Goal: Task Accomplishment & Management: Manage account settings

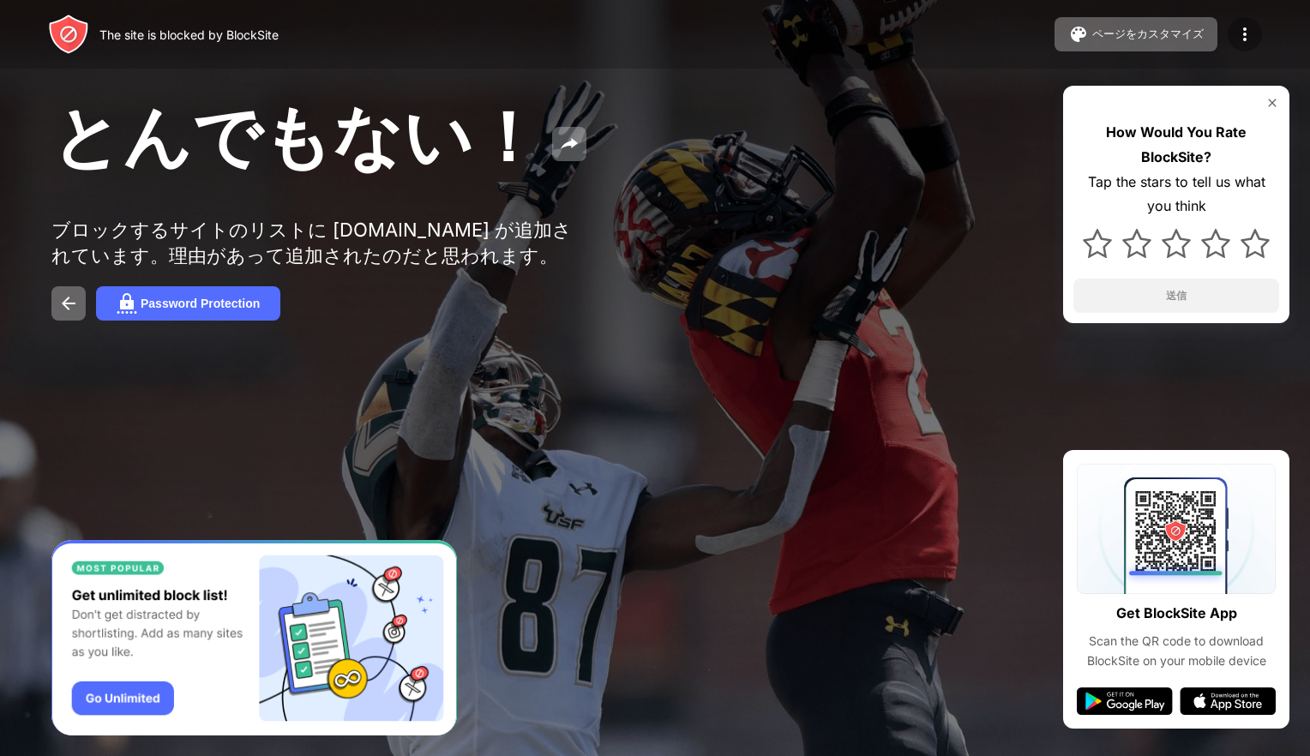
click at [1229, 36] on div at bounding box center [1245, 34] width 34 height 34
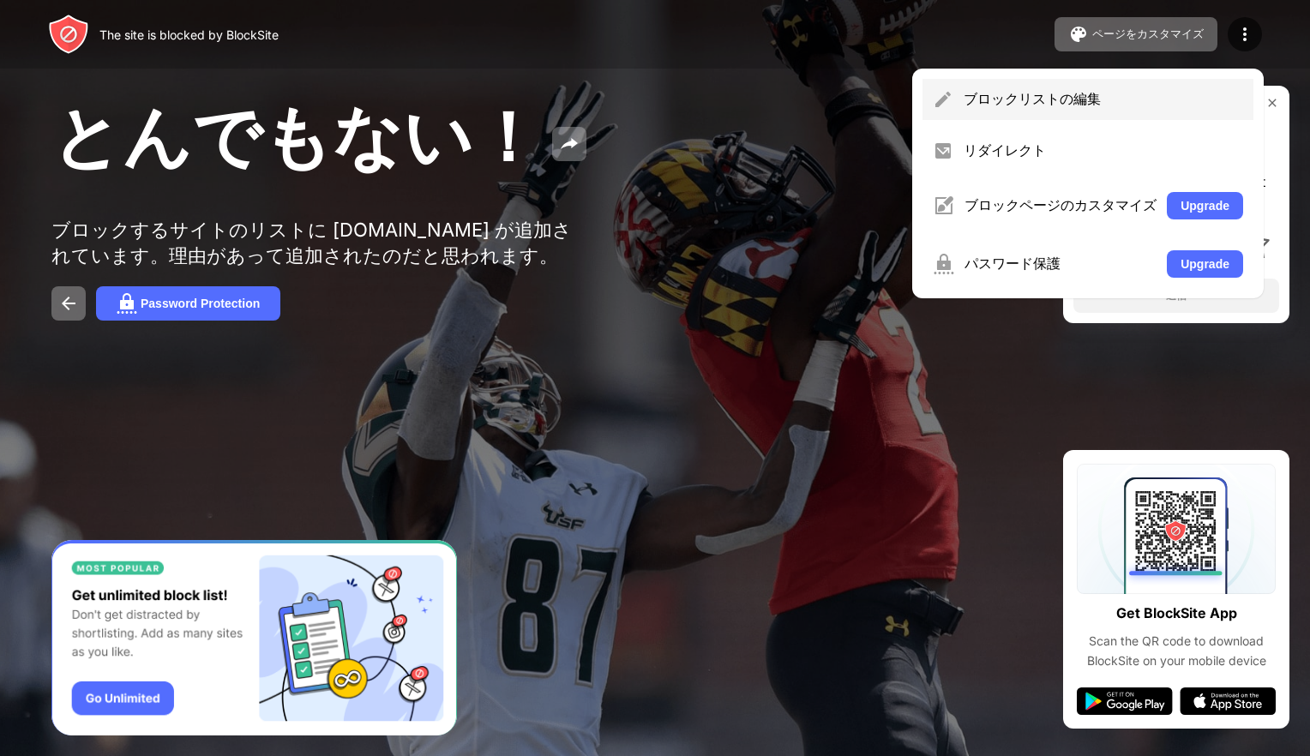
click at [1128, 83] on div "ブロックリストの編集" at bounding box center [1088, 99] width 331 height 41
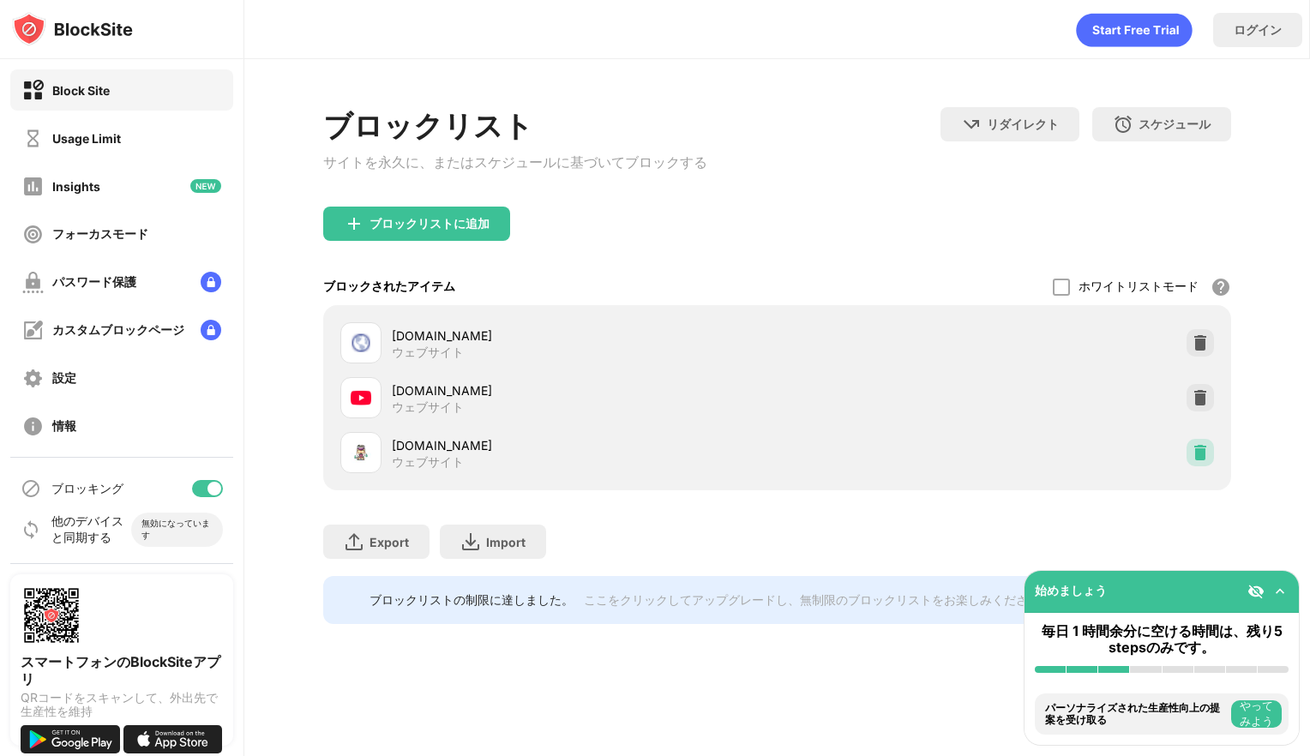
click at [1192, 448] on img at bounding box center [1200, 452] width 17 height 17
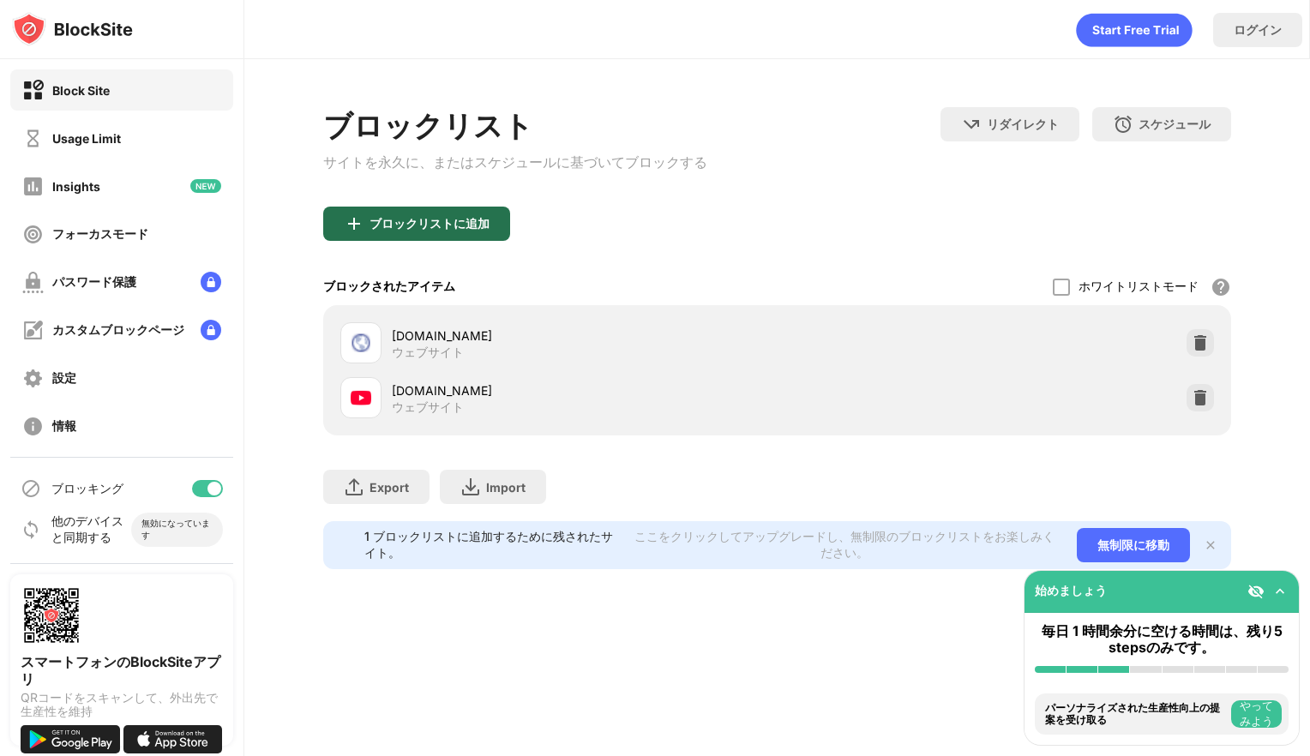
click at [388, 238] on div "ブロックリストに追加" at bounding box center [416, 224] width 187 height 34
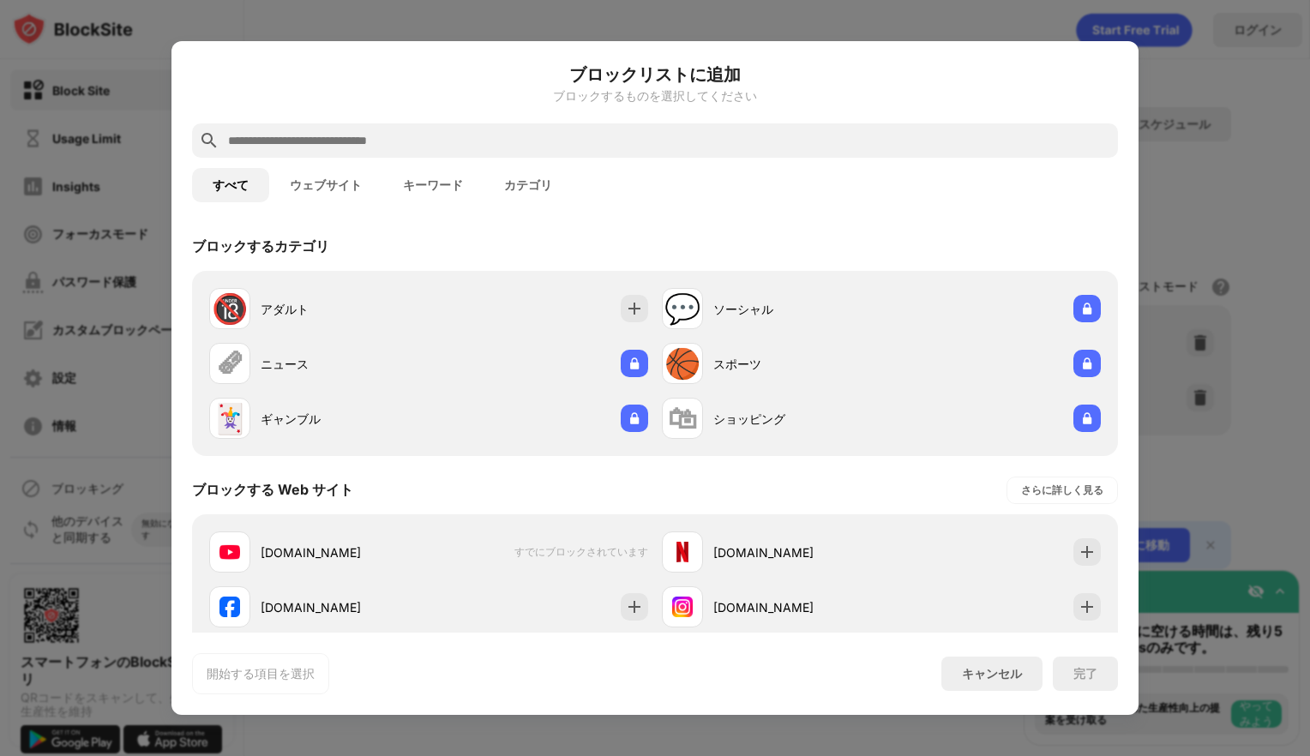
drag, startPoint x: 315, startPoint y: 206, endPoint x: 333, endPoint y: 180, distance: 31.4
click at [333, 180] on div "すべて ウェブサイト キーワード カテゴリ" at bounding box center [655, 185] width 926 height 55
click at [333, 180] on button "ウェブサイト" at bounding box center [325, 185] width 113 height 34
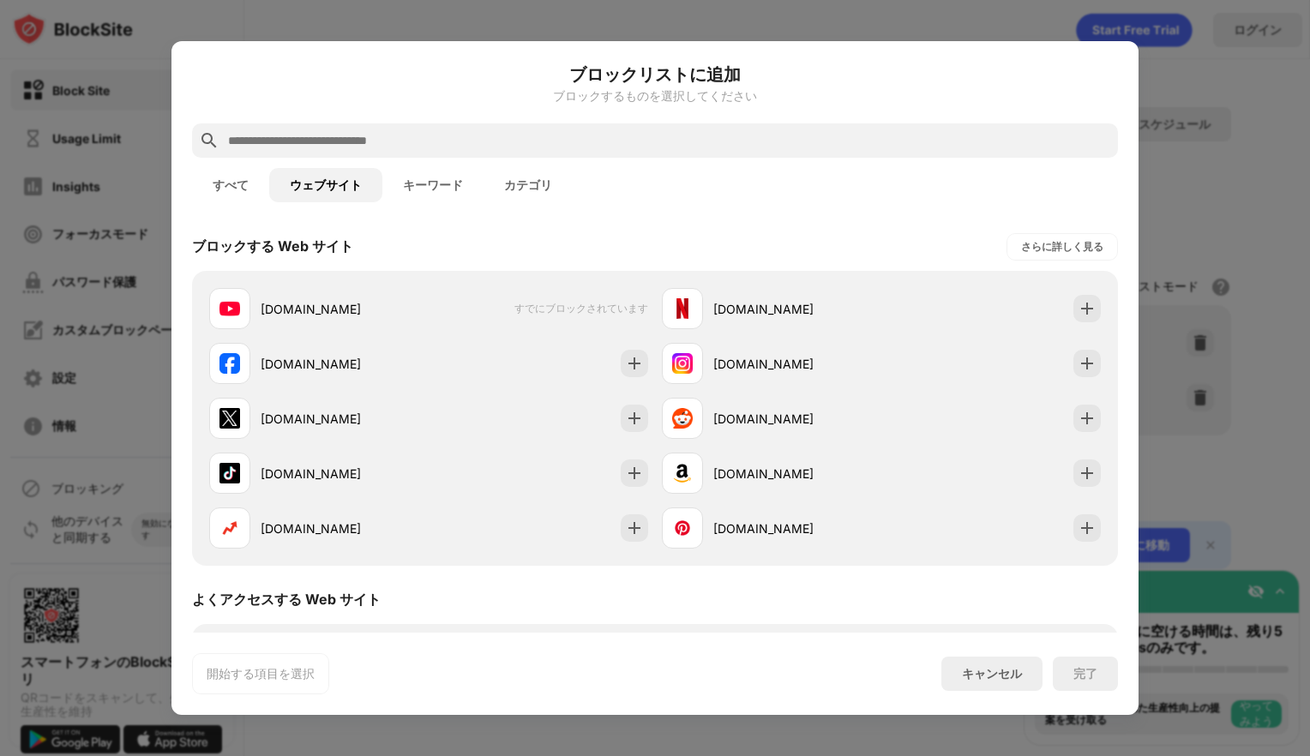
click at [391, 139] on input "text" at bounding box center [668, 140] width 885 height 21
click at [364, 93] on div "ブロックするものを選択してください" at bounding box center [655, 96] width 926 height 14
click at [329, 154] on div at bounding box center [655, 140] width 926 height 34
drag, startPoint x: 329, startPoint y: 154, endPoint x: 229, endPoint y: 170, distance: 101.5
click at [229, 170] on div "ブロックリストに追加 ブロックするものを選択してください すべて ウェブサイト キーワード カテゴリ ブロックする Web サイト さらに詳しく見る [DOM…" at bounding box center [655, 378] width 926 height 633
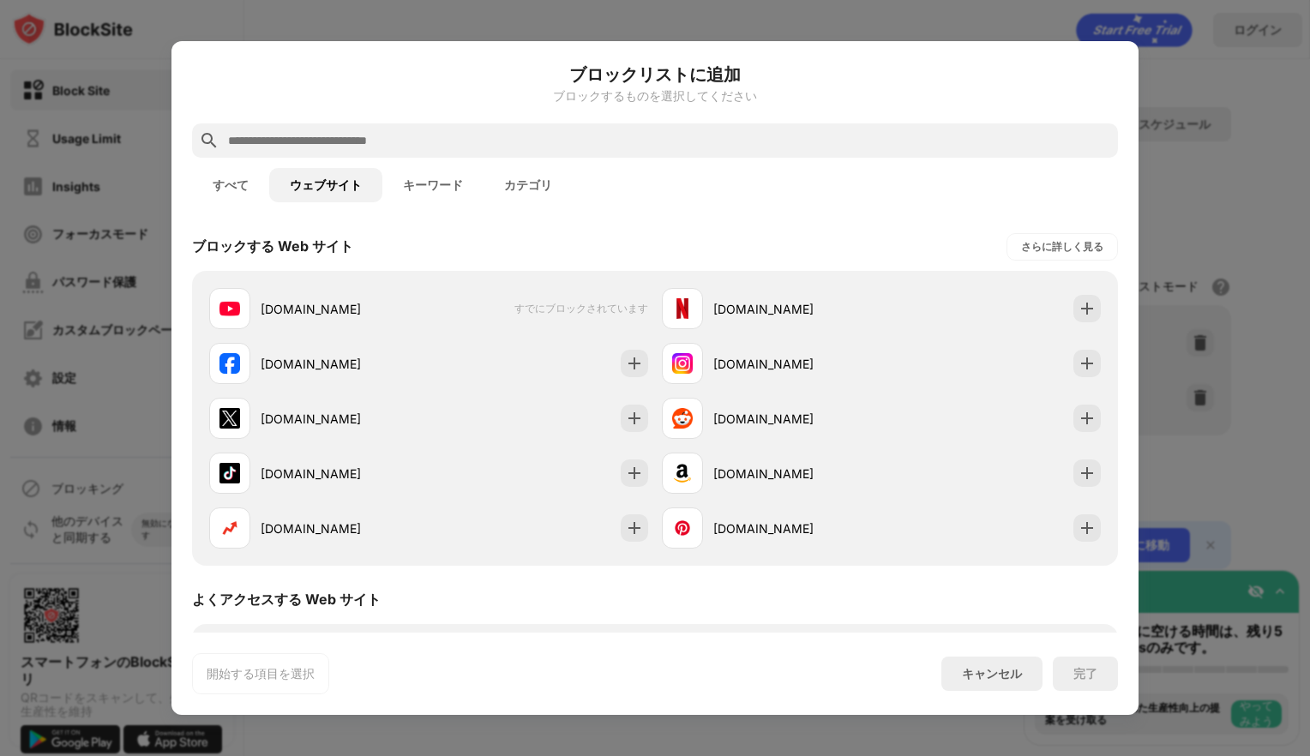
click at [229, 170] on button "すべて" at bounding box center [230, 185] width 77 height 34
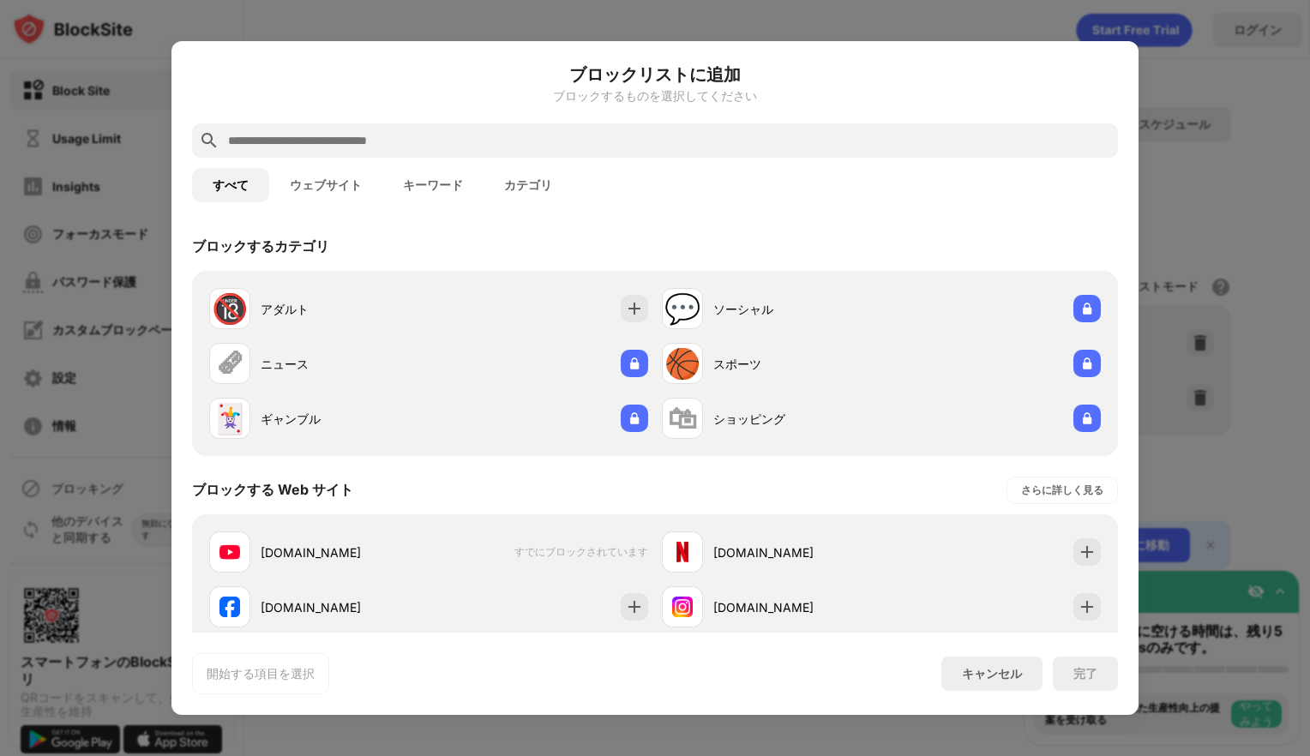
click at [233, 182] on button "すべて" at bounding box center [230, 185] width 77 height 34
click at [297, 147] on input "text" at bounding box center [668, 140] width 885 height 21
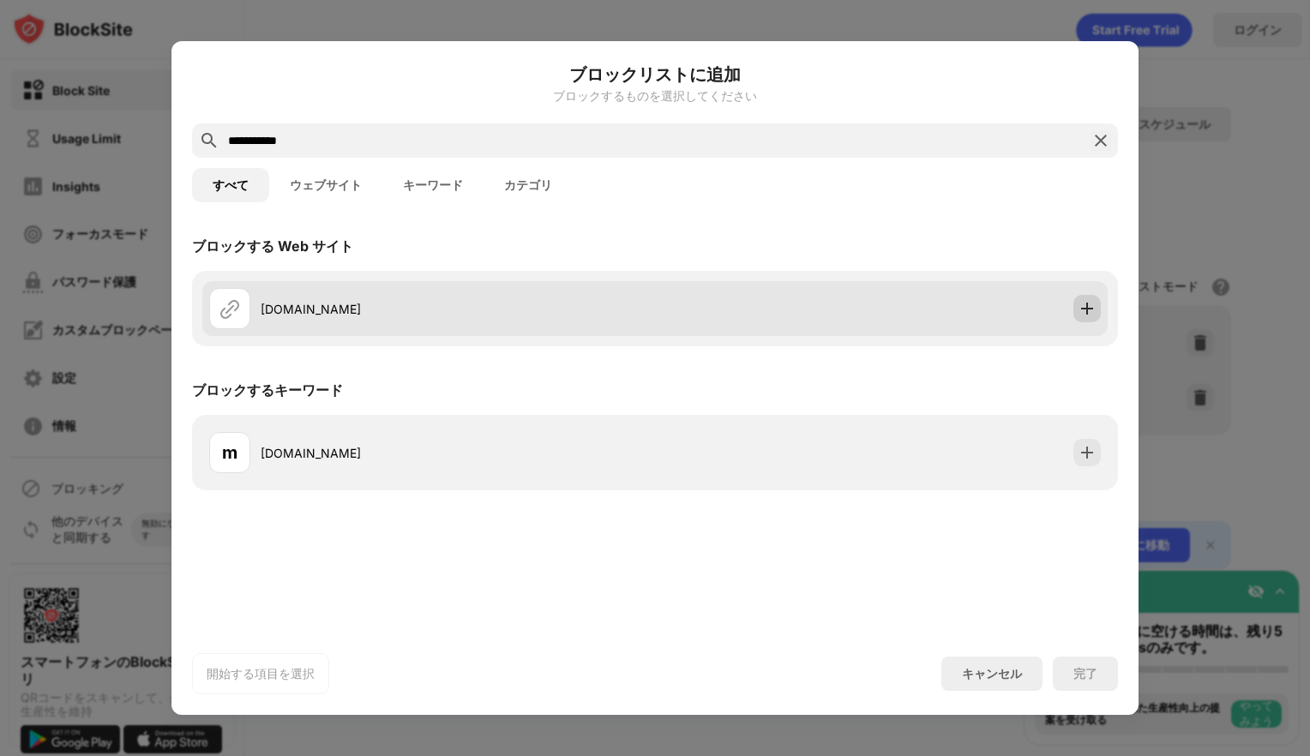
type input "**********"
click at [1085, 321] on div at bounding box center [1086, 308] width 27 height 27
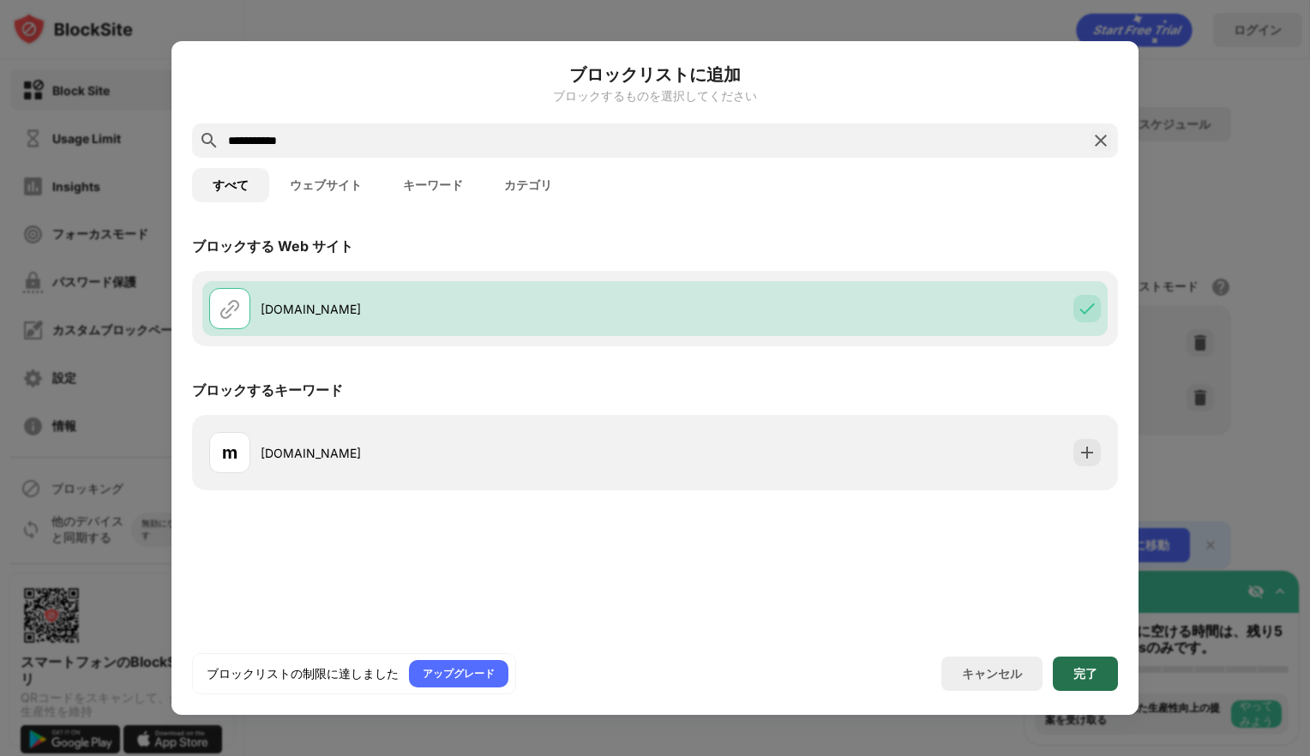
click at [1084, 671] on div "完了" at bounding box center [1085, 674] width 24 height 14
